Goal: Task Accomplishment & Management: Manage account settings

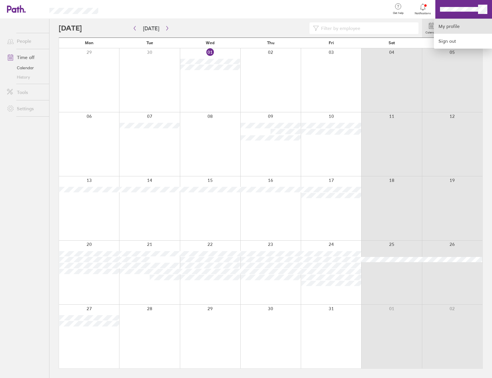
click at [470, 23] on link "My profile" at bounding box center [463, 26] width 58 height 15
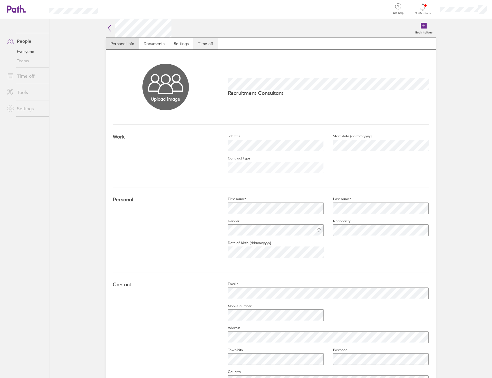
click at [197, 43] on link "Time off" at bounding box center [205, 44] width 24 height 12
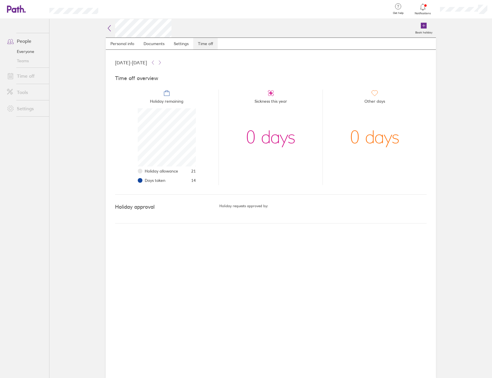
scroll to position [58, 58]
click at [31, 53] on link "Everyone" at bounding box center [25, 51] width 47 height 9
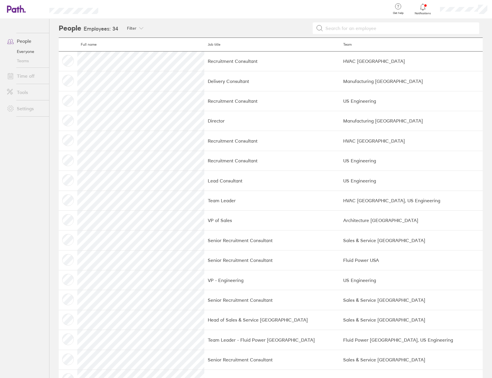
click at [28, 38] on link "People" at bounding box center [25, 41] width 47 height 12
click at [26, 75] on link "Time off" at bounding box center [25, 76] width 47 height 12
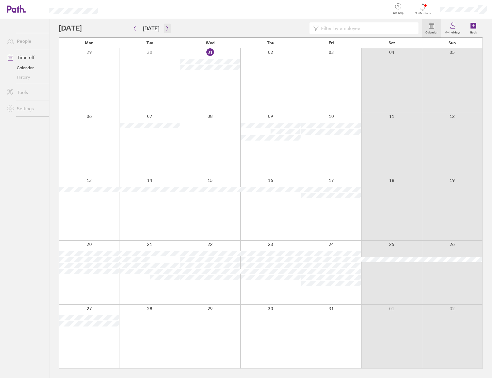
click at [167, 31] on button "button" at bounding box center [167, 29] width 7 height 10
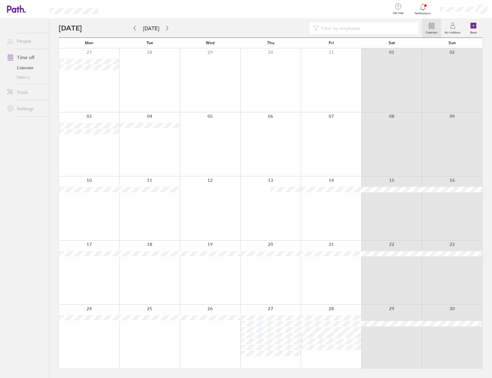
click at [286, 361] on div at bounding box center [270, 336] width 60 height 64
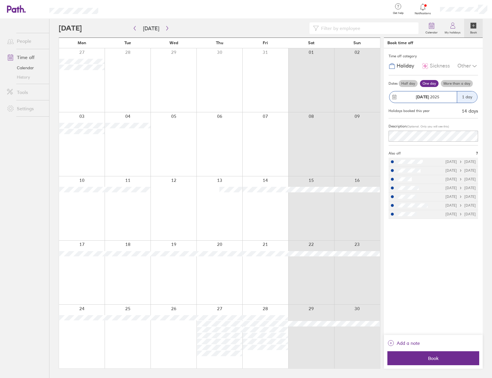
click at [270, 356] on div at bounding box center [265, 336] width 46 height 64
click at [256, 352] on div at bounding box center [265, 336] width 46 height 64
click at [300, 349] on div at bounding box center [311, 336] width 46 height 64
click at [443, 82] on label "More than a day" at bounding box center [457, 83] width 32 height 7
click at [0, 0] on input "More than a day" at bounding box center [0, 0] width 0 height 0
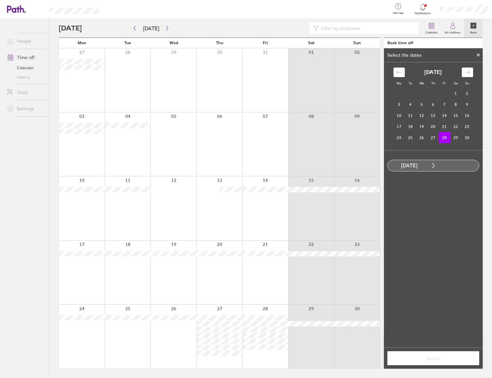
click at [444, 139] on td "28" at bounding box center [444, 137] width 11 height 11
click at [472, 72] on div "Move forward to switch to the next month." at bounding box center [467, 72] width 11 height 10
click at [400, 90] on td "1" at bounding box center [399, 93] width 11 height 11
click at [427, 355] on span "Select" at bounding box center [434, 357] width 84 height 5
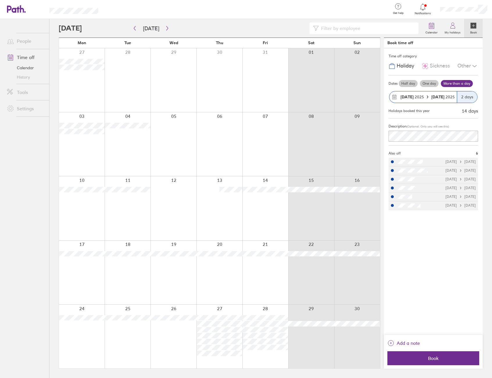
click at [260, 30] on div at bounding box center [240, 28] width 363 height 12
click at [28, 44] on link "People" at bounding box center [25, 41] width 47 height 12
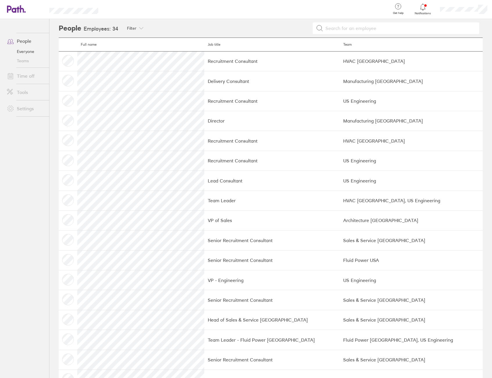
click at [20, 74] on link "Time off" at bounding box center [25, 76] width 47 height 12
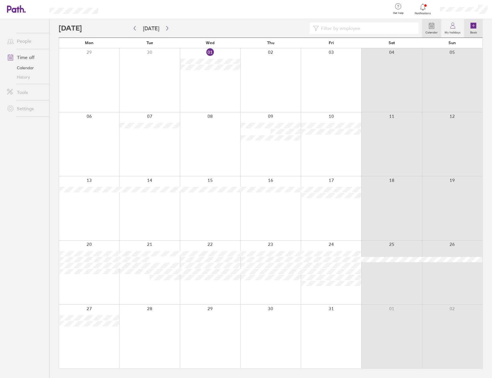
click at [478, 31] on label "Book" at bounding box center [474, 31] width 14 height 5
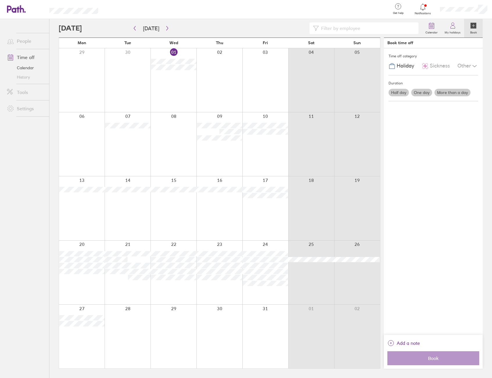
click at [427, 93] on label "One day" at bounding box center [421, 93] width 21 height 8
click at [0, 0] on input "One day" at bounding box center [0, 0] width 0 height 0
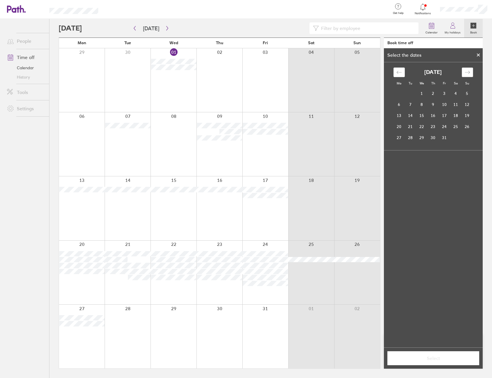
click at [468, 73] on icon "Move forward to switch to the next month." at bounding box center [468, 72] width 6 height 6
click at [447, 107] on td "7" at bounding box center [444, 104] width 11 height 11
click at [429, 355] on span "Select" at bounding box center [434, 357] width 84 height 5
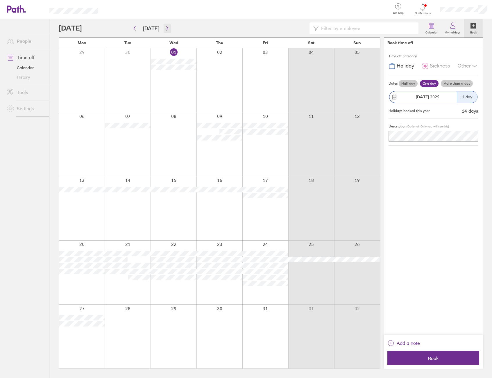
click at [167, 29] on icon "button" at bounding box center [167, 28] width 4 height 5
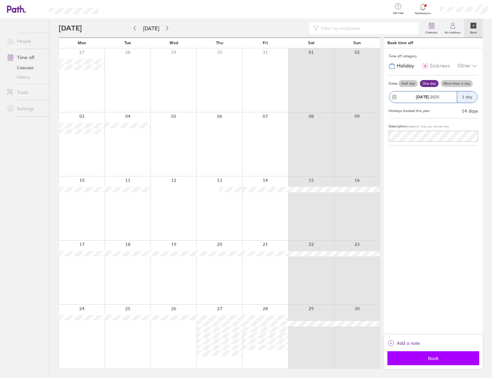
click at [456, 355] on span "Book" at bounding box center [434, 357] width 84 height 5
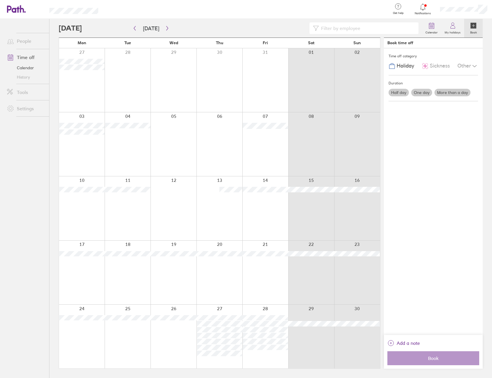
click at [442, 93] on label "More than a day" at bounding box center [453, 93] width 36 height 8
click at [0, 0] on input "More than a day" at bounding box center [0, 0] width 0 height 0
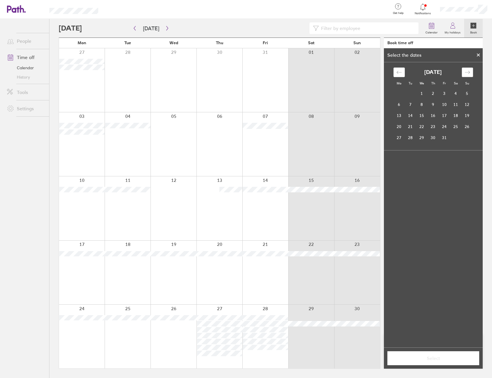
click at [465, 74] on icon "Move forward to switch to the next month." at bounding box center [468, 72] width 6 height 6
click at [433, 136] on td "27" at bounding box center [433, 137] width 11 height 11
click at [443, 140] on td "28" at bounding box center [444, 137] width 11 height 11
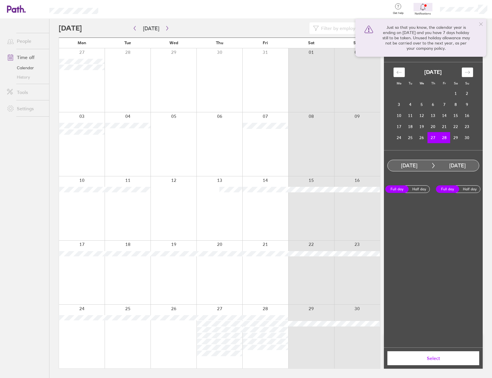
click at [439, 357] on span "Select" at bounding box center [434, 357] width 84 height 5
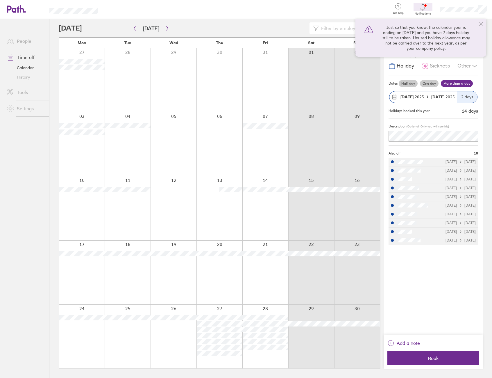
click at [480, 22] on icon at bounding box center [481, 24] width 5 height 5
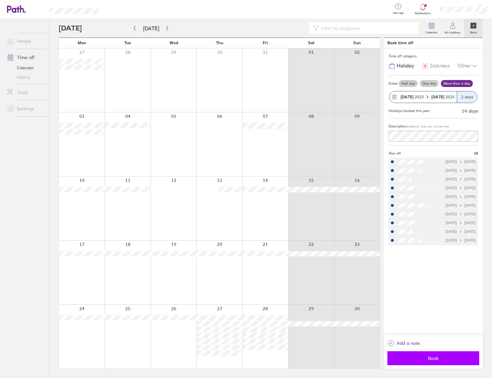
click at [442, 356] on span "Book" at bounding box center [434, 357] width 84 height 5
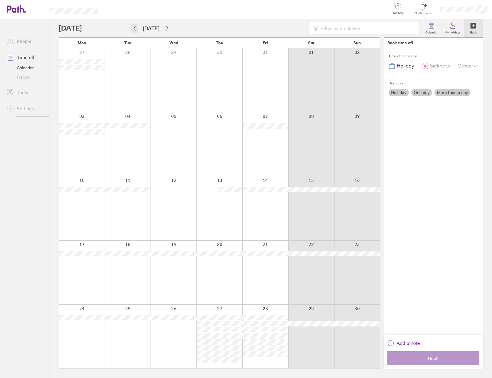
click at [134, 30] on icon "button" at bounding box center [135, 28] width 4 height 5
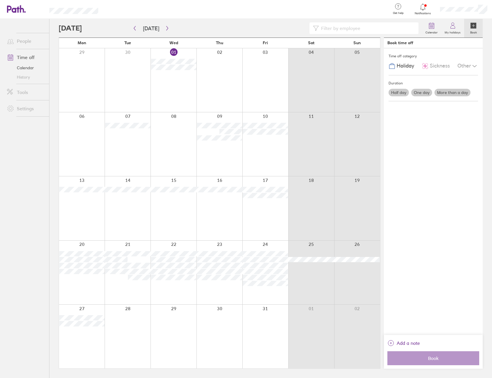
click at [274, 324] on div at bounding box center [265, 336] width 46 height 64
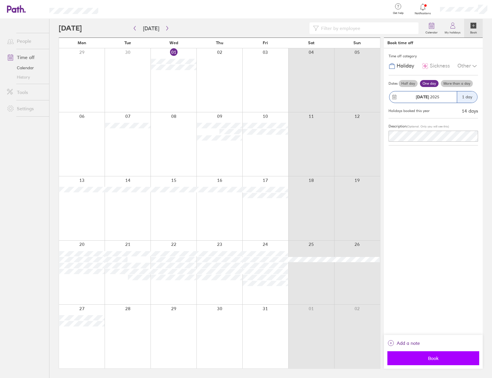
click at [434, 354] on button "Book" at bounding box center [434, 358] width 92 height 14
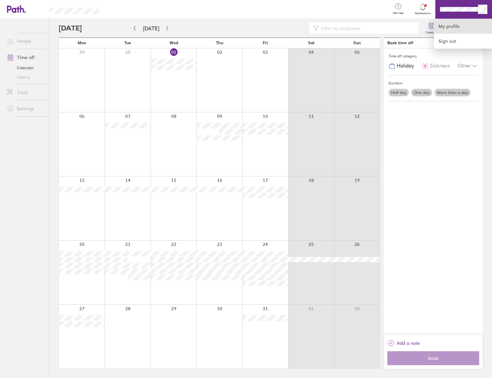
click at [459, 26] on link "My profile" at bounding box center [463, 26] width 58 height 15
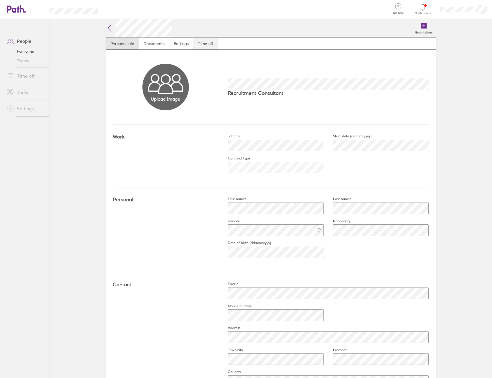
click at [209, 47] on link "Time off" at bounding box center [205, 44] width 24 height 12
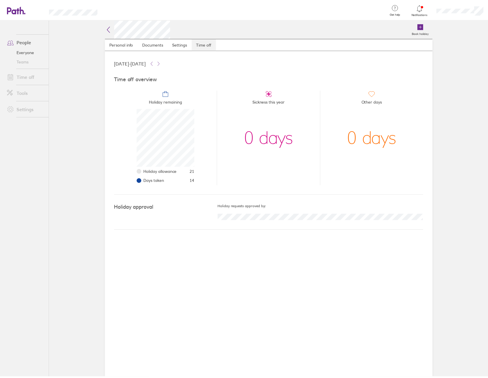
scroll to position [58, 58]
click at [28, 76] on link "Time off" at bounding box center [25, 76] width 47 height 12
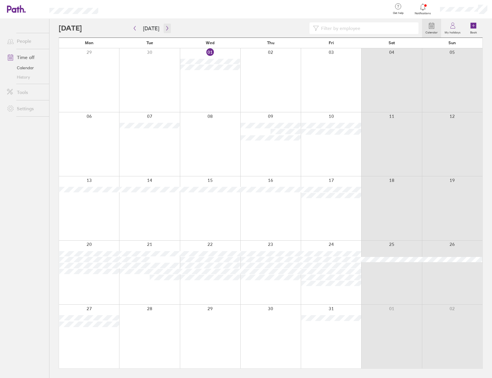
click at [166, 29] on icon "button" at bounding box center [167, 28] width 2 height 4
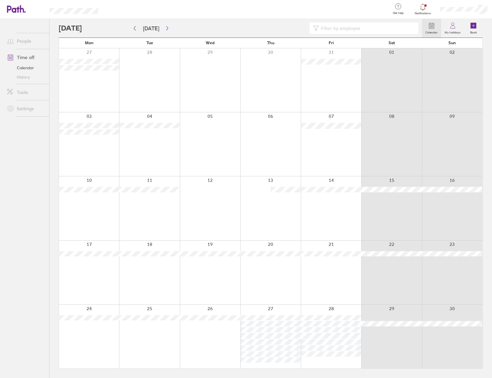
click at [169, 29] on div at bounding box center [240, 28] width 363 height 12
click at [167, 29] on icon "button" at bounding box center [167, 28] width 4 height 5
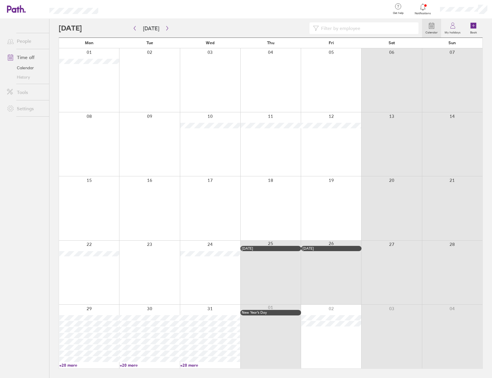
click at [67, 366] on link "+20 more" at bounding box center [89, 364] width 60 height 5
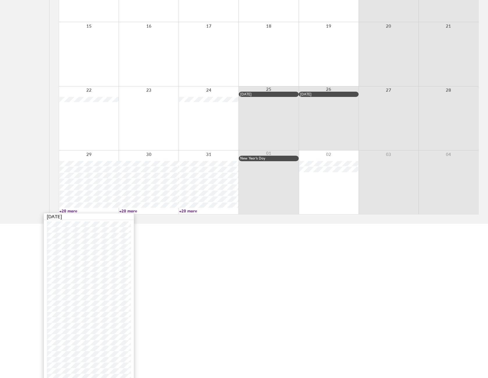
scroll to position [159, 0]
